Goal: Task Accomplishment & Management: Use online tool/utility

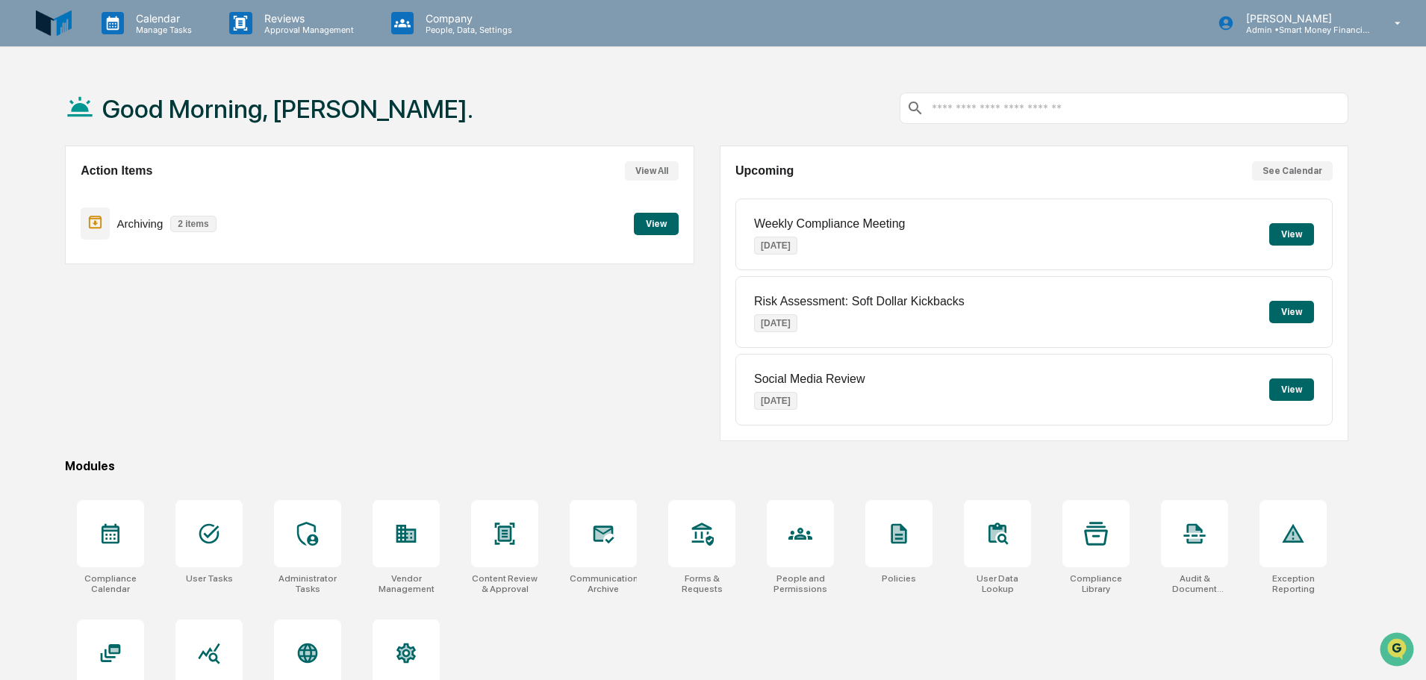
click at [670, 226] on button "View" at bounding box center [656, 224] width 45 height 22
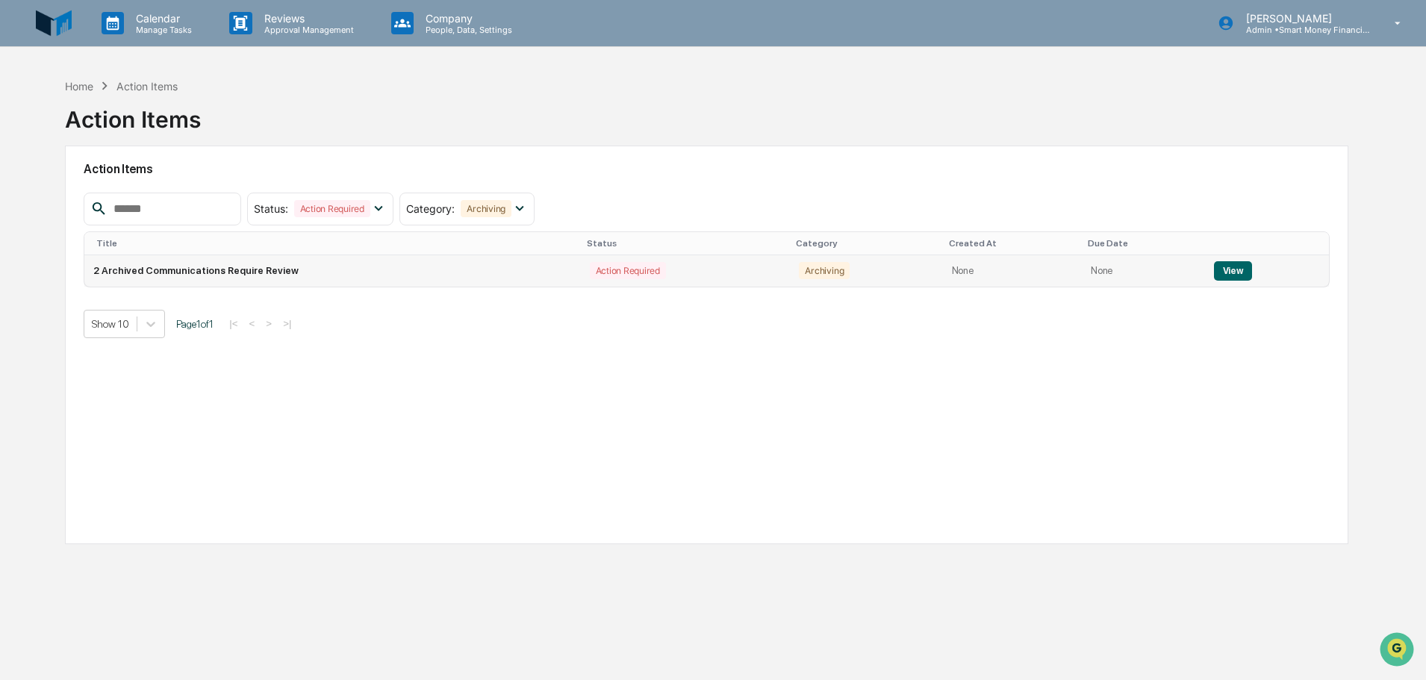
click at [707, 264] on button "View" at bounding box center [1233, 270] width 38 height 19
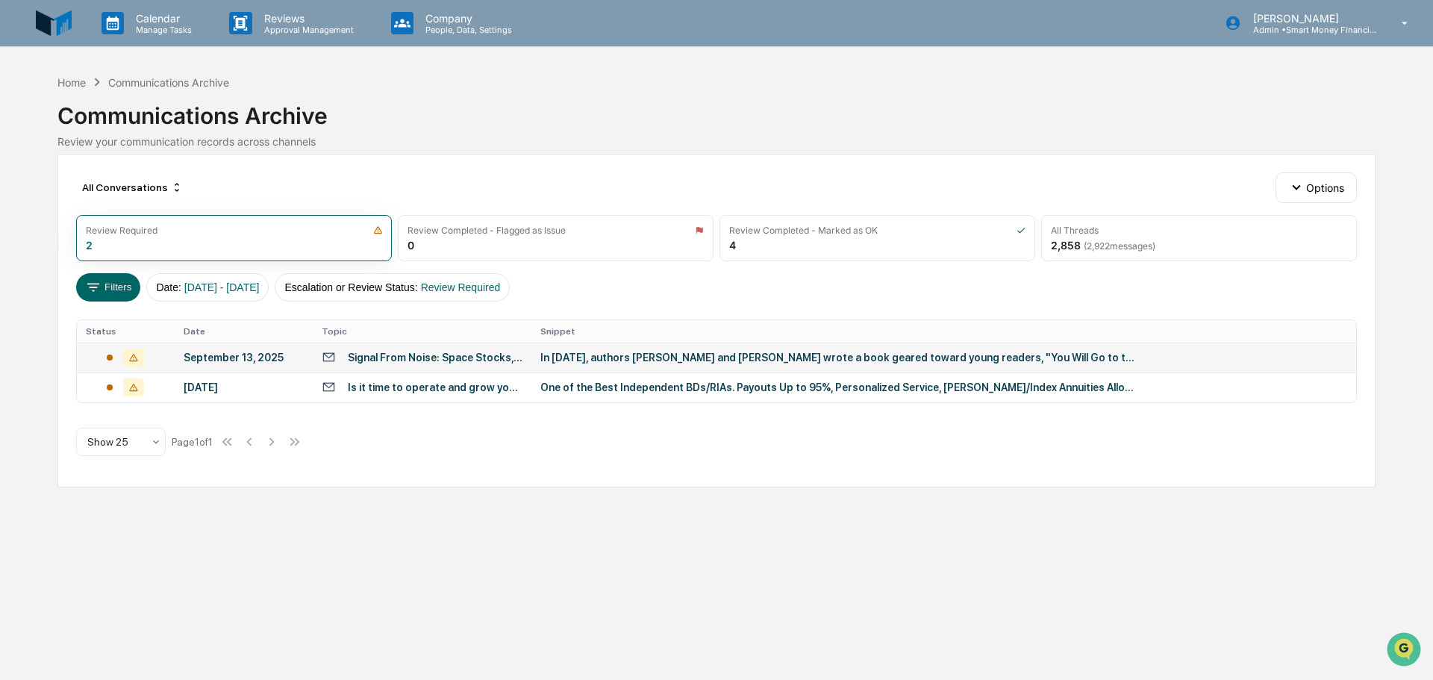
click at [487, 355] on div "Signal From Noise: Space Stocks, Pt. II: Shooting for the Moon – and Beyond" at bounding box center [435, 358] width 175 height 12
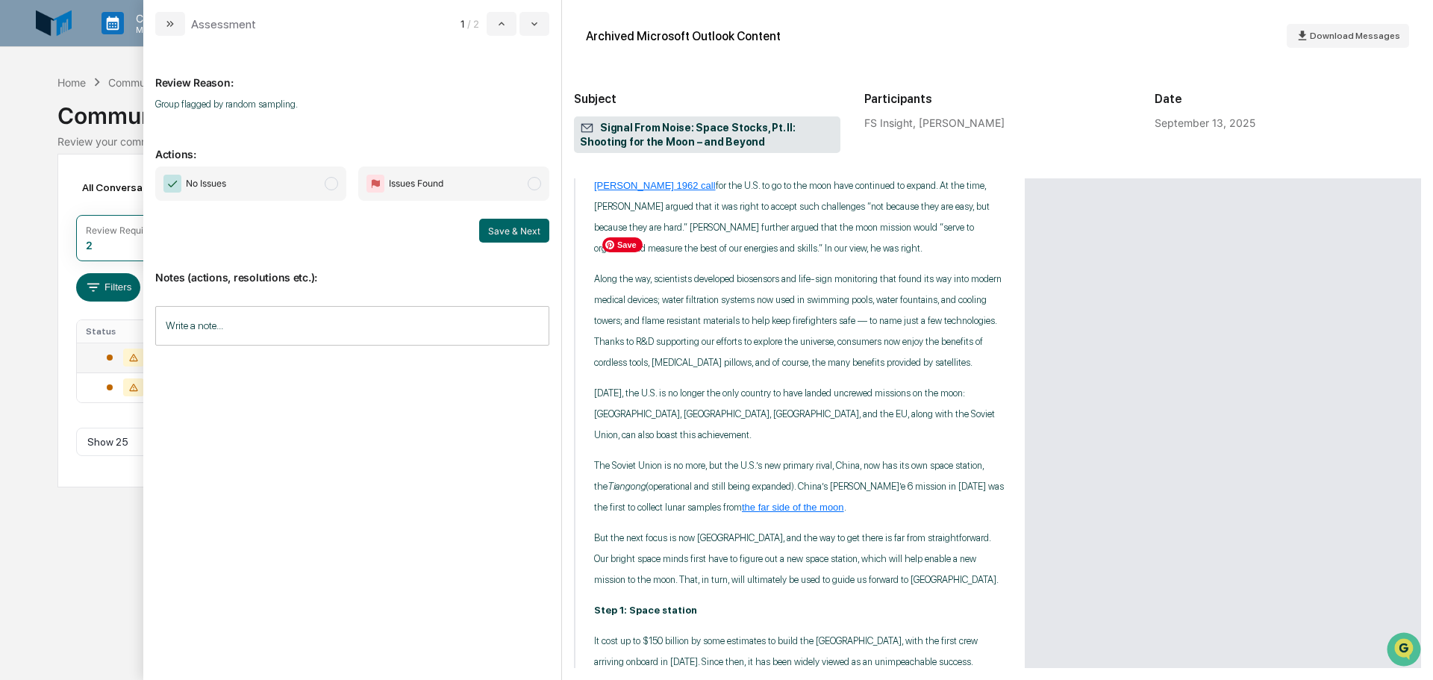
scroll to position [1418, 0]
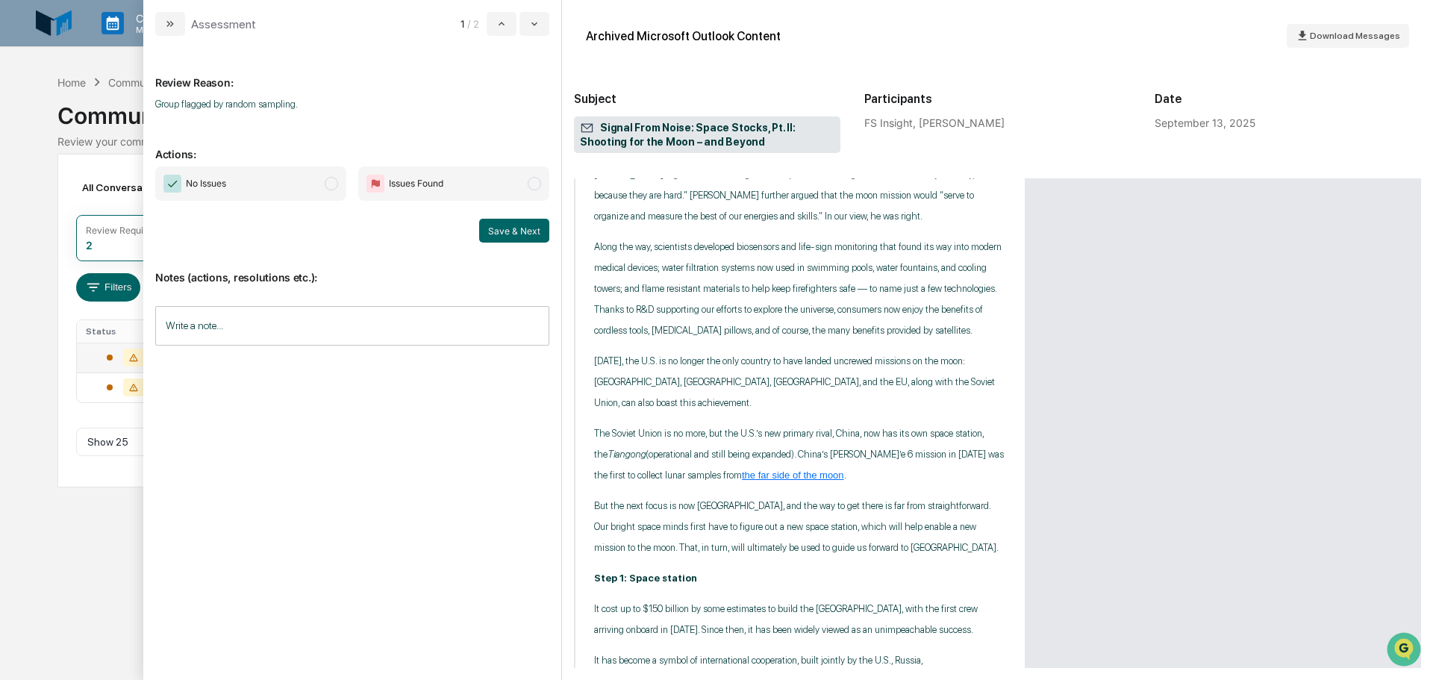
click at [331, 185] on span "modal" at bounding box center [331, 183] width 13 height 13
click at [482, 233] on button "Save & Next" at bounding box center [514, 231] width 70 height 24
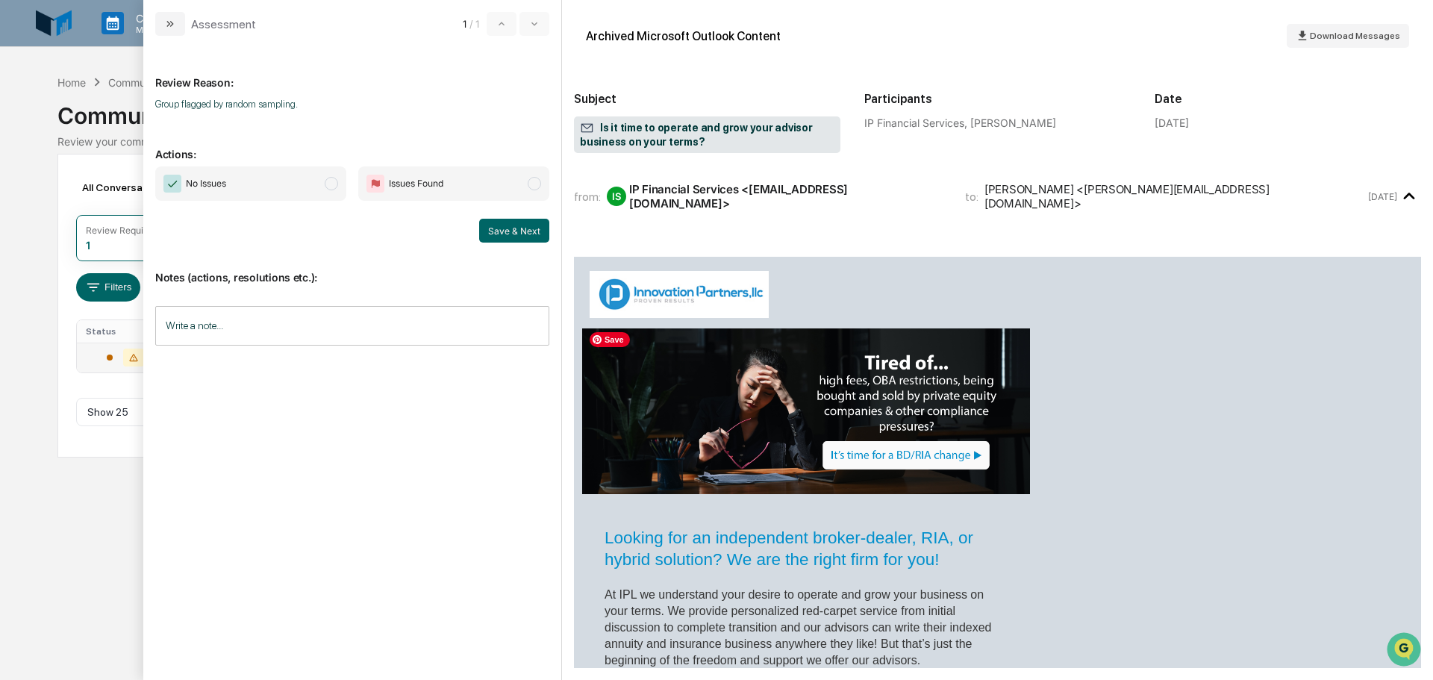
click at [331, 181] on span "modal" at bounding box center [331, 183] width 13 height 13
click at [503, 225] on button "Save & Next" at bounding box center [514, 231] width 70 height 24
